Goal: Information Seeking & Learning: Learn about a topic

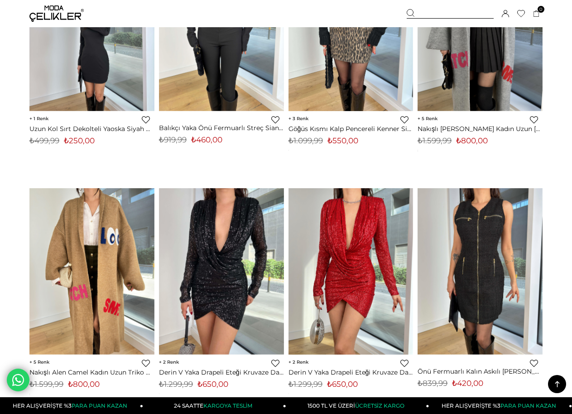
scroll to position [2808, 0]
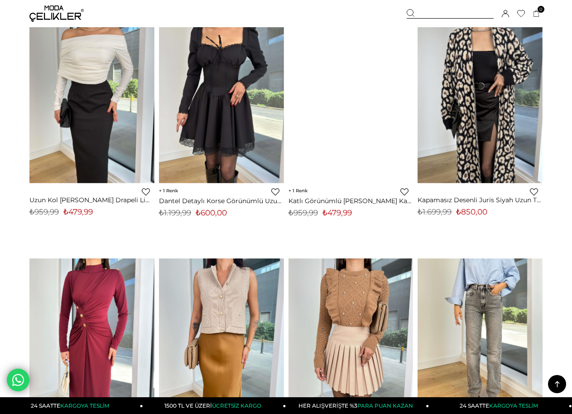
click at [549, 386] on link at bounding box center [557, 384] width 18 height 18
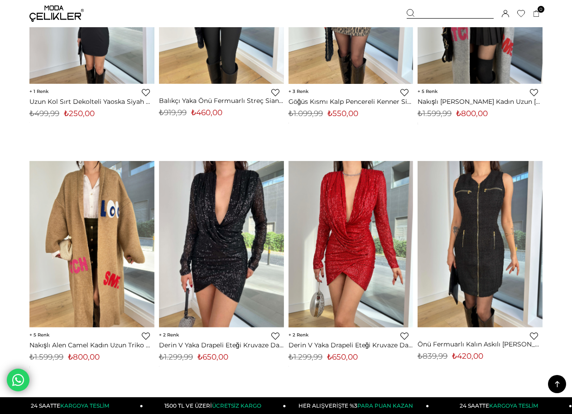
scroll to position [0, 0]
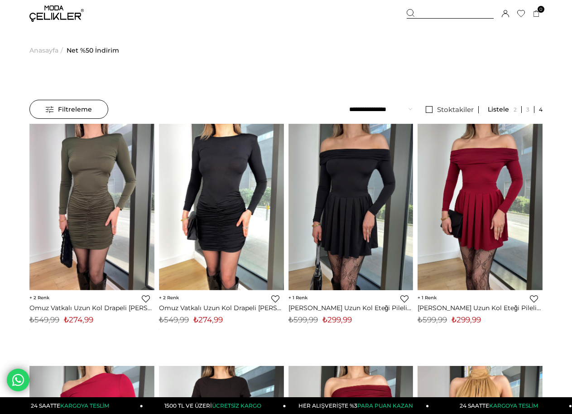
click at [43, 10] on img at bounding box center [56, 13] width 54 height 16
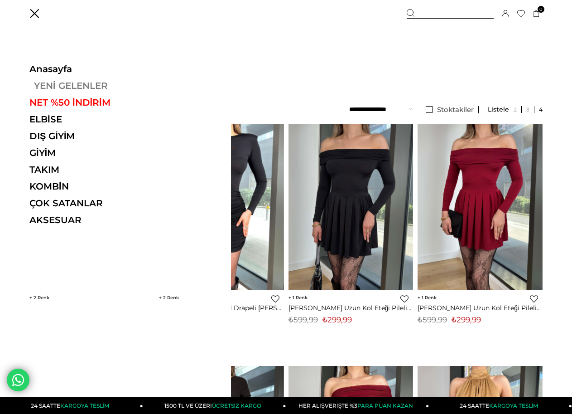
click at [53, 81] on link "YENİ GELENLER" at bounding box center [91, 85] width 125 height 11
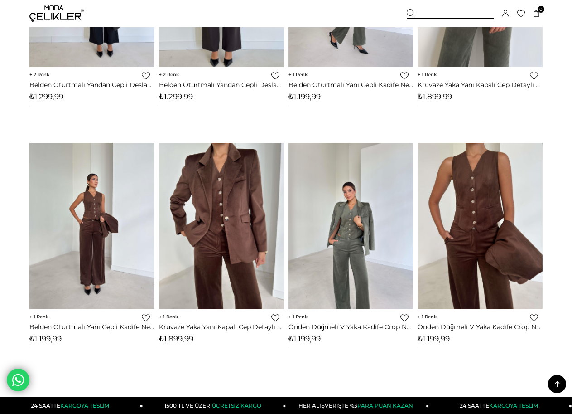
scroll to position [4665, 0]
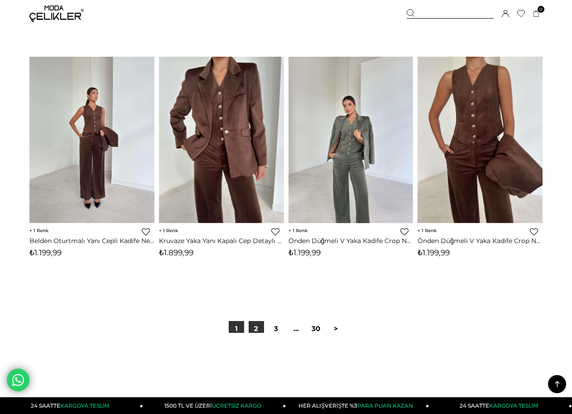
click at [257, 329] on link "2" at bounding box center [256, 328] width 15 height 15
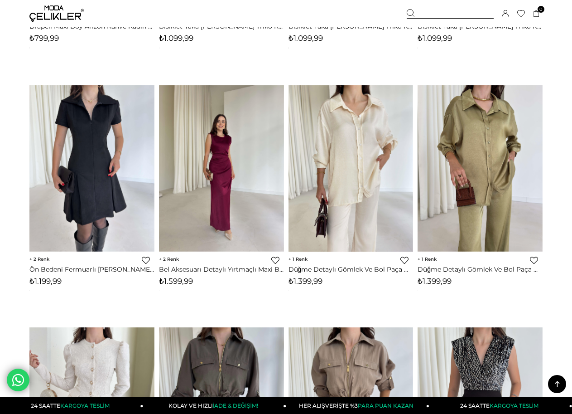
scroll to position [4711, 0]
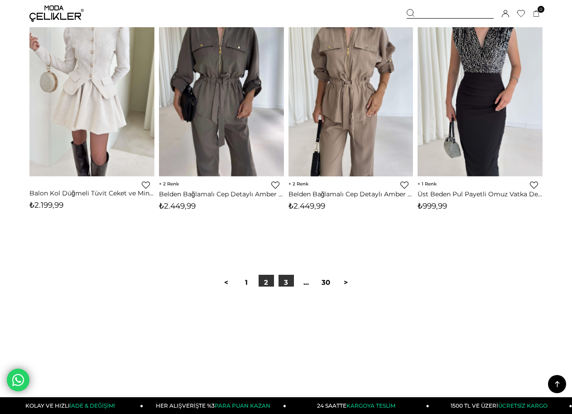
click at [283, 280] on link "3" at bounding box center [286, 281] width 15 height 15
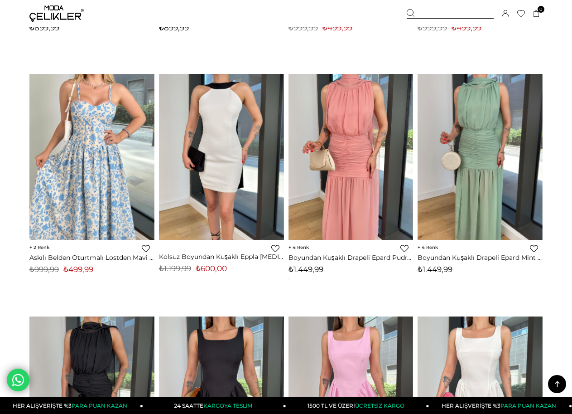
scroll to position [2446, 0]
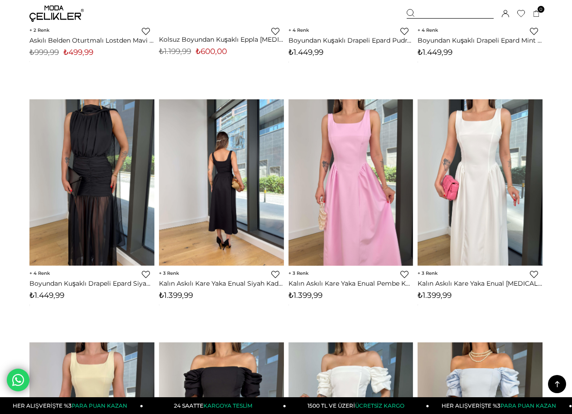
click at [66, 11] on img at bounding box center [56, 13] width 54 height 16
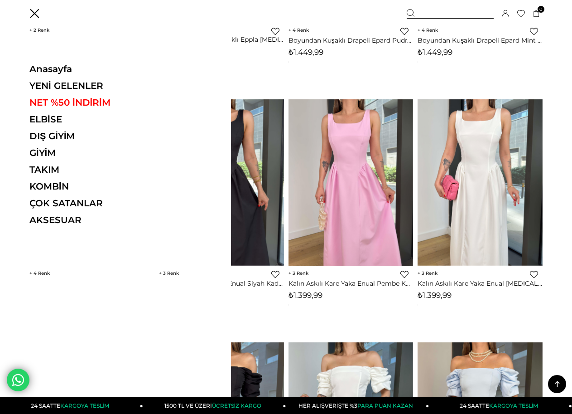
scroll to position [2672, 0]
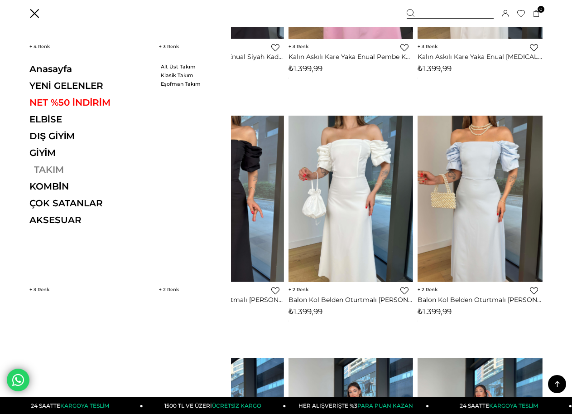
click at [44, 167] on link "TAKIM" at bounding box center [91, 169] width 125 height 11
click at [44, 164] on link "TAKIM" at bounding box center [91, 169] width 125 height 11
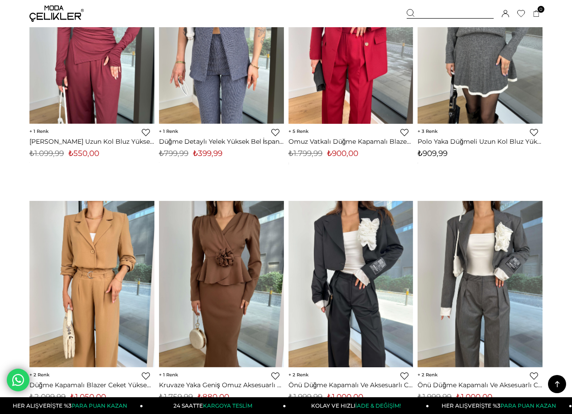
scroll to position [4665, 0]
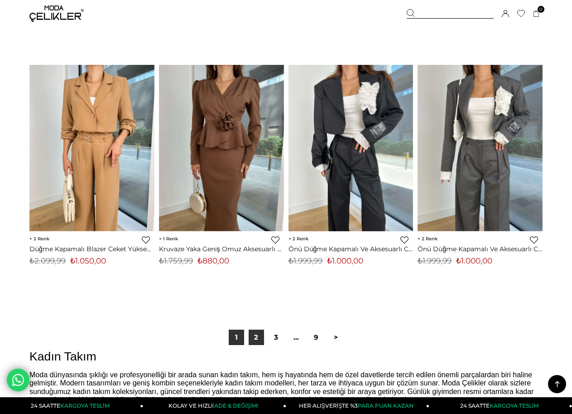
click at [253, 334] on link "2" at bounding box center [256, 336] width 15 height 15
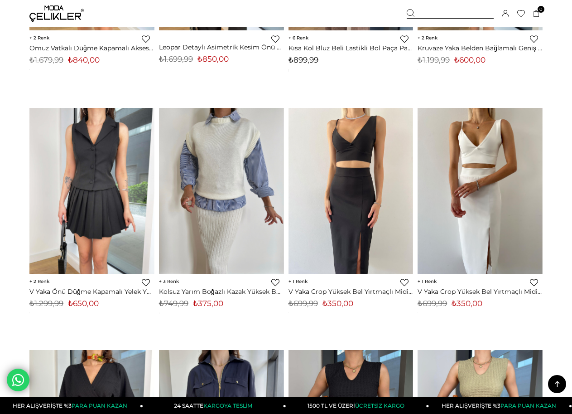
scroll to position [498, 0]
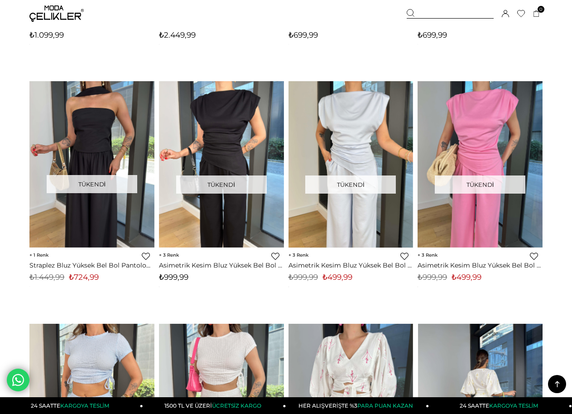
click at [552, 386] on icon at bounding box center [557, 383] width 11 height 11
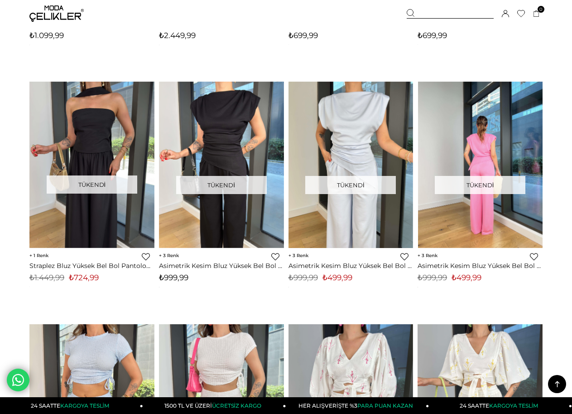
scroll to position [0, 0]
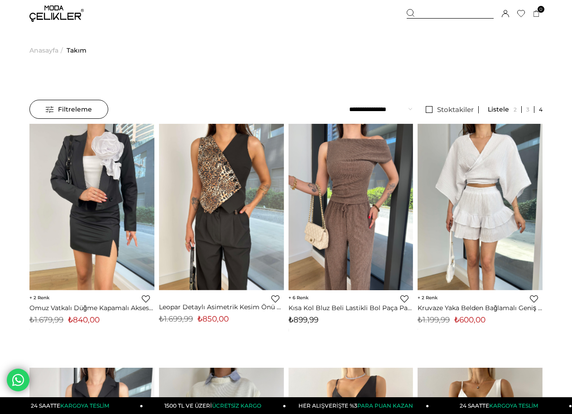
click at [58, 5] on img at bounding box center [56, 13] width 54 height 16
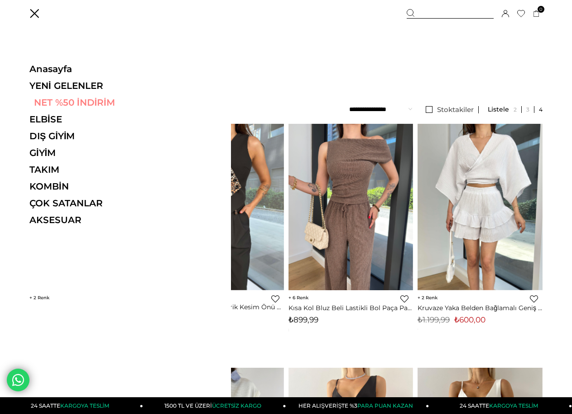
click at [49, 104] on link "NET %50 İNDİRİM" at bounding box center [91, 102] width 125 height 11
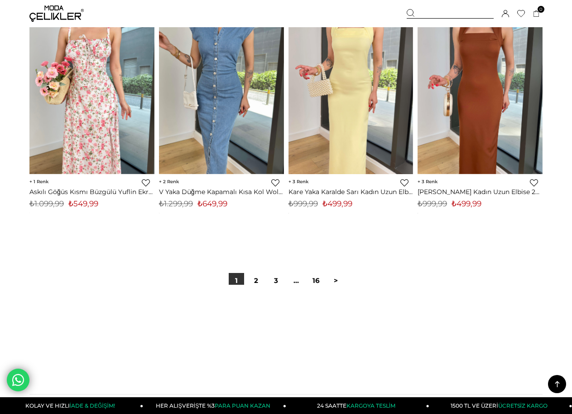
scroll to position [4756, 0]
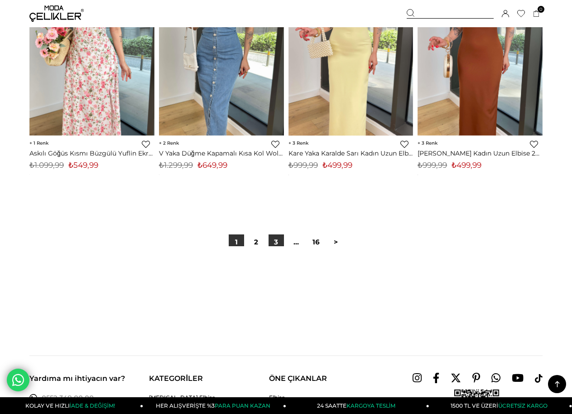
click at [276, 241] on link "3" at bounding box center [276, 241] width 15 height 15
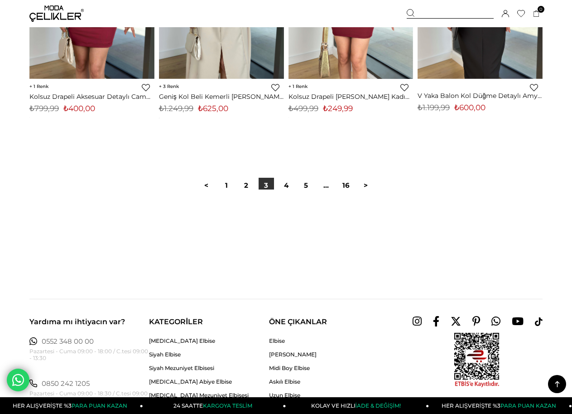
scroll to position [4847, 0]
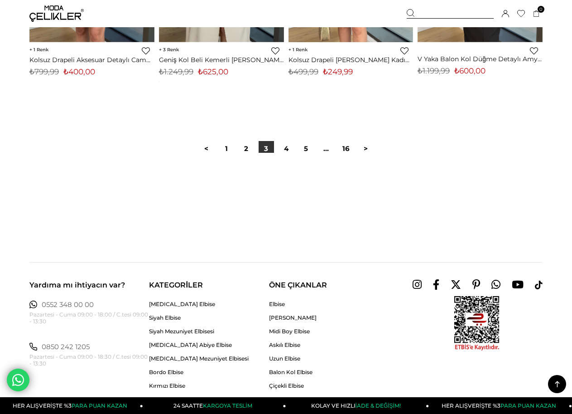
click at [284, 153] on div at bounding box center [285, 182] width 513 height 58
click at [284, 151] on link "4" at bounding box center [286, 148] width 15 height 15
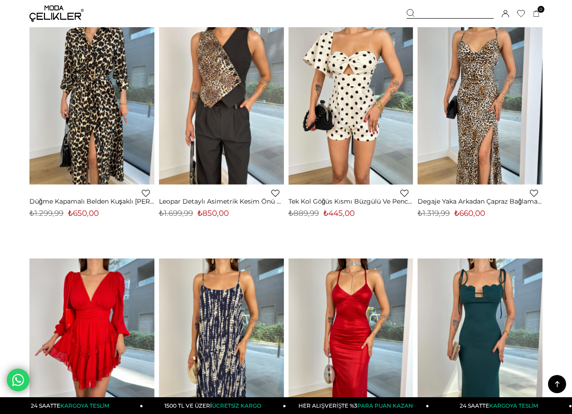
scroll to position [4665, 0]
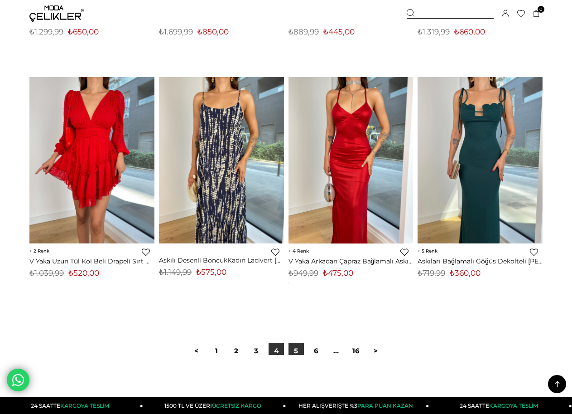
click at [292, 349] on link "5" at bounding box center [296, 350] width 15 height 15
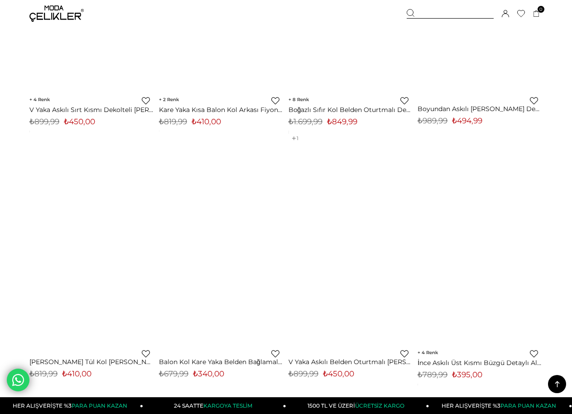
scroll to position [1359, 0]
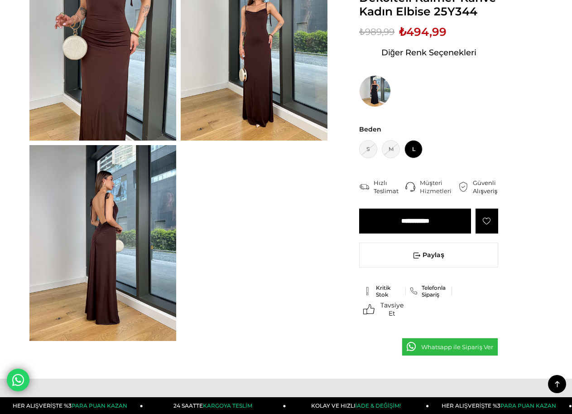
scroll to position [136, 0]
